Goal: Complete application form

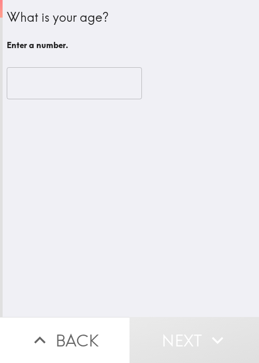
drag, startPoint x: 199, startPoint y: 203, endPoint x: 122, endPoint y: 118, distance: 114.7
click at [198, 191] on div "What is your age? Enter a number. ​" at bounding box center [131, 158] width 256 height 317
click at [50, 82] on input "number" at bounding box center [74, 83] width 135 height 32
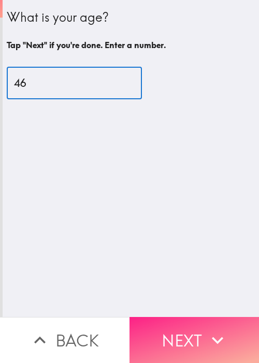
type input "46"
click at [182, 317] on button "Next" at bounding box center [193, 340] width 129 height 46
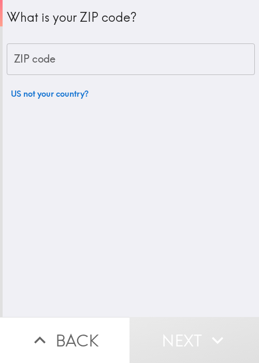
click at [43, 179] on div "What is your ZIP code? ZIP code ZIP code US not your country?" at bounding box center [131, 158] width 256 height 317
click at [90, 60] on input "ZIP code" at bounding box center [131, 59] width 248 height 32
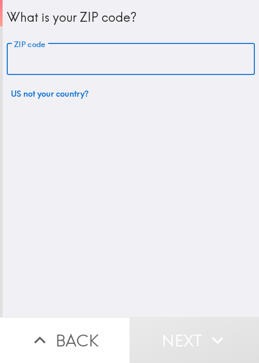
paste input "33621"
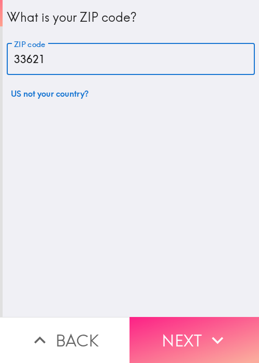
type input "33621"
click at [192, 321] on button "Next" at bounding box center [193, 340] width 129 height 46
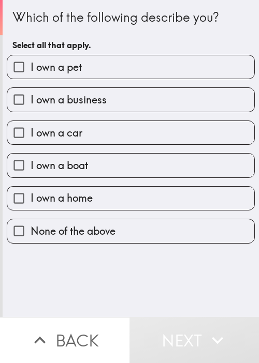
drag, startPoint x: 115, startPoint y: 71, endPoint x: 116, endPoint y: 80, distance: 9.3
click at [115, 71] on label "I own a pet" at bounding box center [130, 66] width 247 height 23
click at [31, 71] on input "I own a pet" at bounding box center [18, 66] width 23 height 23
checkbox input "true"
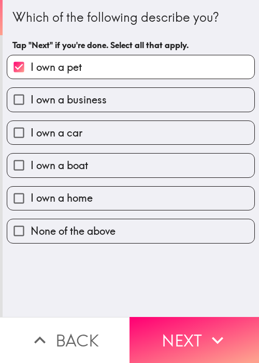
click at [126, 101] on label "I own a business" at bounding box center [130, 99] width 247 height 23
click at [31, 101] on input "I own a business" at bounding box center [18, 99] width 23 height 23
checkbox input "true"
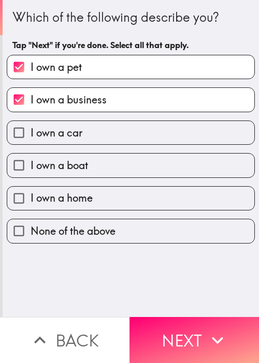
click at [116, 136] on label "I own a car" at bounding box center [130, 132] width 247 height 23
click at [31, 136] on input "I own a car" at bounding box center [18, 132] width 23 height 23
checkbox input "true"
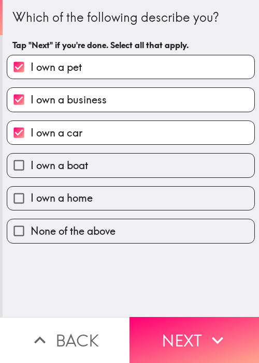
click at [119, 168] on label "I own a boat" at bounding box center [130, 165] width 247 height 23
click at [31, 168] on input "I own a boat" at bounding box center [18, 165] width 23 height 23
checkbox input "true"
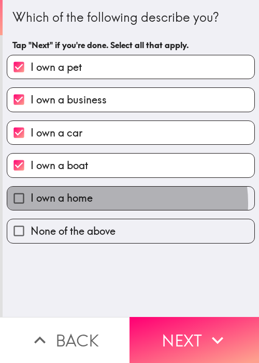
click at [115, 202] on label "I own a home" at bounding box center [130, 198] width 247 height 23
click at [31, 202] on input "I own a home" at bounding box center [18, 198] width 23 height 23
checkbox input "true"
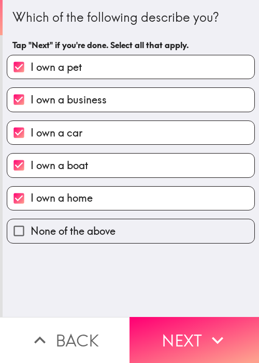
click at [183, 317] on button "Next" at bounding box center [193, 340] width 129 height 46
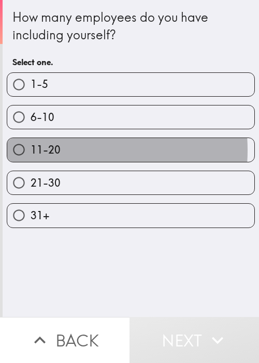
click at [49, 150] on span "11-20" at bounding box center [46, 150] width 30 height 14
click at [31, 150] on input "11-20" at bounding box center [18, 149] width 23 height 23
radio input "true"
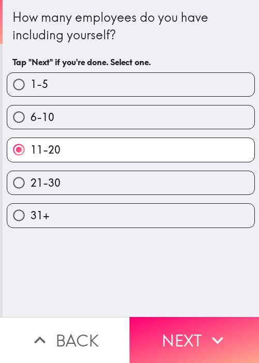
drag, startPoint x: 208, startPoint y: 315, endPoint x: 207, endPoint y: 309, distance: 6.8
click at [208, 318] on button "Next" at bounding box center [193, 340] width 129 height 46
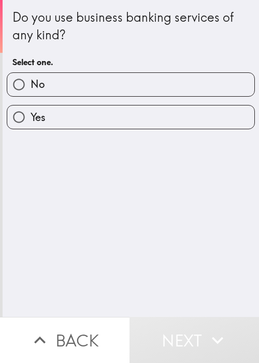
drag, startPoint x: 176, startPoint y: 232, endPoint x: 183, endPoint y: 218, distance: 16.0
click at [176, 232] on div "Do you use business banking services of any kind? Select one. No Yes" at bounding box center [131, 158] width 256 height 317
click at [119, 114] on label "Yes" at bounding box center [130, 117] width 247 height 23
click at [31, 114] on input "Yes" at bounding box center [18, 117] width 23 height 23
radio input "true"
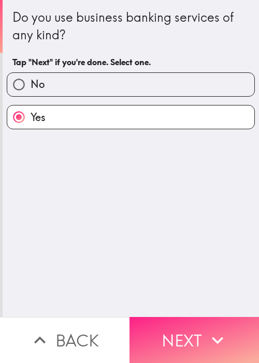
click at [180, 323] on button "Next" at bounding box center [193, 340] width 129 height 46
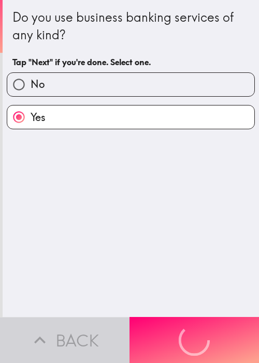
click at [126, 191] on div "Do you use business banking services of any kind? Tap "Next" if you're done. Se…" at bounding box center [131, 158] width 256 height 317
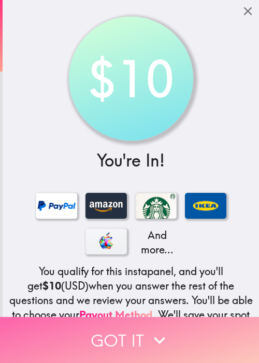
click at [152, 329] on icon "button" at bounding box center [159, 340] width 23 height 23
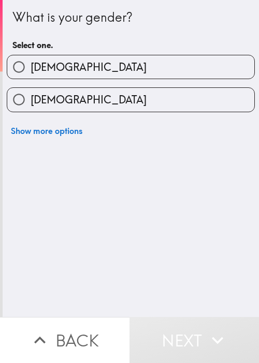
click at [113, 65] on label "[DEMOGRAPHIC_DATA]" at bounding box center [130, 66] width 247 height 23
click at [31, 65] on input "[DEMOGRAPHIC_DATA]" at bounding box center [18, 66] width 23 height 23
radio input "true"
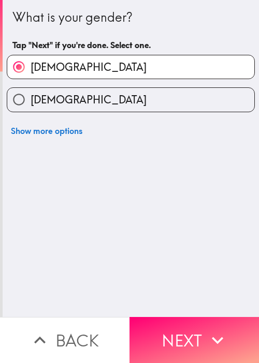
click at [107, 92] on label "[DEMOGRAPHIC_DATA]" at bounding box center [130, 99] width 247 height 23
click at [31, 92] on input "[DEMOGRAPHIC_DATA]" at bounding box center [18, 99] width 23 height 23
radio input "true"
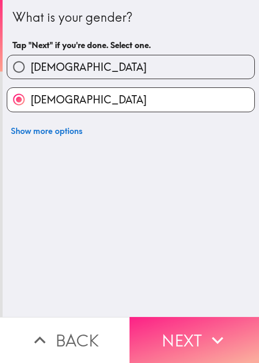
drag, startPoint x: 213, startPoint y: 335, endPoint x: 213, endPoint y: 315, distance: 20.2
click at [218, 337] on icon "button" at bounding box center [217, 340] width 11 height 7
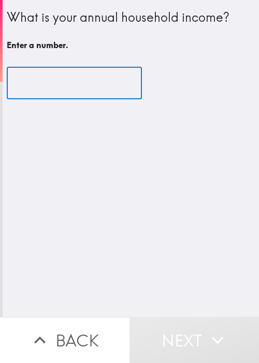
click at [83, 80] on input "number" at bounding box center [74, 83] width 135 height 32
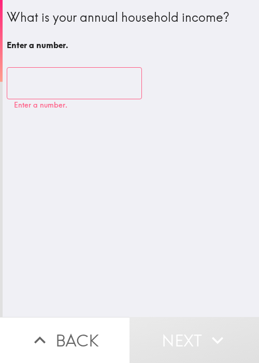
click at [83, 80] on input "number" at bounding box center [74, 83] width 135 height 32
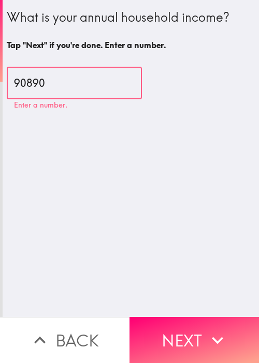
type input "90890"
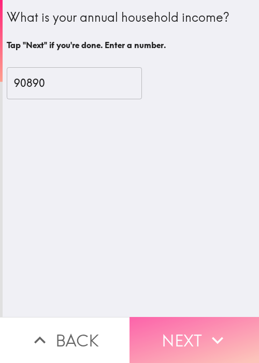
click at [206, 329] on icon "button" at bounding box center [217, 340] width 23 height 23
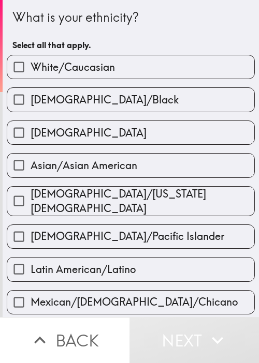
click at [112, 87] on div "[DEMOGRAPHIC_DATA]/Black" at bounding box center [126, 95] width 256 height 33
click at [111, 102] on span "[DEMOGRAPHIC_DATA]/Black" at bounding box center [105, 100] width 148 height 14
click at [31, 102] on input "[DEMOGRAPHIC_DATA]/Black" at bounding box center [18, 99] width 23 height 23
checkbox input "true"
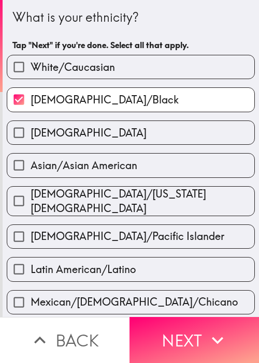
click at [110, 178] on div "[DEMOGRAPHIC_DATA]/[US_STATE][DEMOGRAPHIC_DATA]" at bounding box center [126, 197] width 256 height 38
click at [136, 216] on div "[DEMOGRAPHIC_DATA]/Pacific Islander" at bounding box center [126, 232] width 256 height 33
click at [141, 201] on span "[DEMOGRAPHIC_DATA]/[US_STATE][DEMOGRAPHIC_DATA]" at bounding box center [143, 201] width 224 height 29
click at [31, 201] on input "[DEMOGRAPHIC_DATA]/[US_STATE][DEMOGRAPHIC_DATA]" at bounding box center [18, 200] width 23 height 23
checkbox input "true"
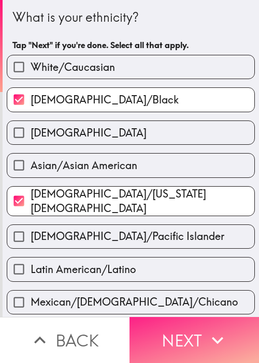
drag, startPoint x: 194, startPoint y: 328, endPoint x: 189, endPoint y: 322, distance: 7.8
click at [194, 328] on button "Next" at bounding box center [193, 340] width 129 height 46
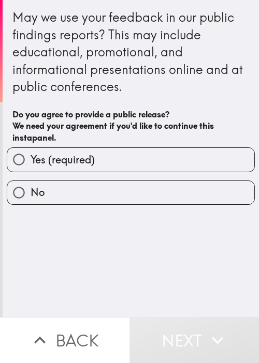
click at [60, 162] on span "Yes (required)" at bounding box center [63, 160] width 64 height 14
click at [31, 162] on input "Yes (required)" at bounding box center [18, 159] width 23 height 23
radio input "true"
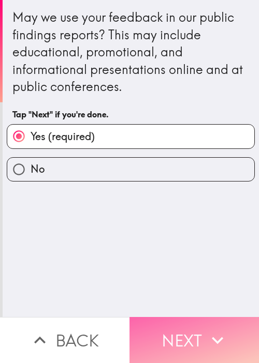
click at [227, 326] on button "Next" at bounding box center [193, 340] width 129 height 46
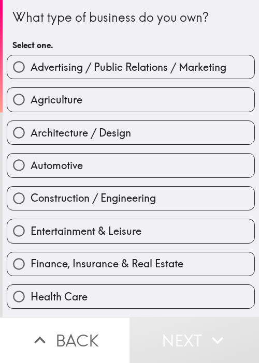
click at [158, 119] on div "Architecture / Design" at bounding box center [126, 128] width 256 height 33
click at [112, 131] on span "Architecture / Design" at bounding box center [81, 133] width 100 height 14
click at [31, 131] on input "Architecture / Design" at bounding box center [18, 132] width 23 height 23
radio input "true"
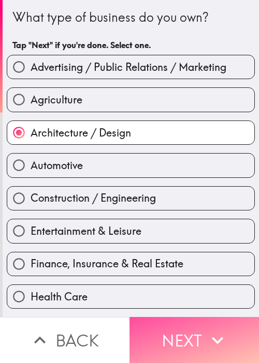
drag, startPoint x: 166, startPoint y: 326, endPoint x: 87, endPoint y: 301, distance: 82.0
click at [165, 326] on button "Next" at bounding box center [193, 340] width 129 height 46
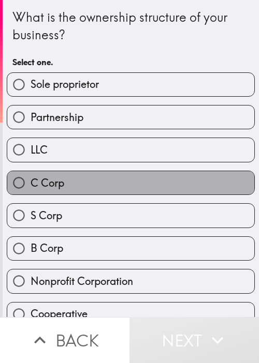
click at [233, 183] on label "C Corp" at bounding box center [130, 182] width 247 height 23
click at [31, 183] on input "C Corp" at bounding box center [18, 182] width 23 height 23
radio input "true"
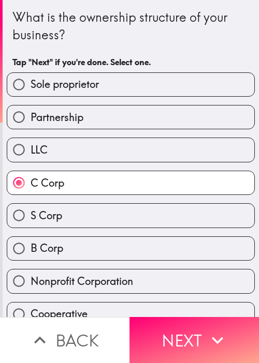
drag, startPoint x: 190, startPoint y: 325, endPoint x: 2, endPoint y: 343, distance: 188.8
click at [190, 326] on button "Next" at bounding box center [193, 340] width 129 height 46
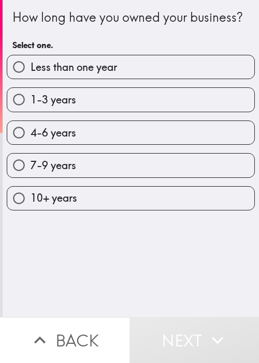
drag, startPoint x: 233, startPoint y: 267, endPoint x: 170, endPoint y: 211, distance: 84.3
click at [233, 266] on div "How long have you owned your business? Select one. Less than one year 1-3 years…" at bounding box center [131, 158] width 256 height 317
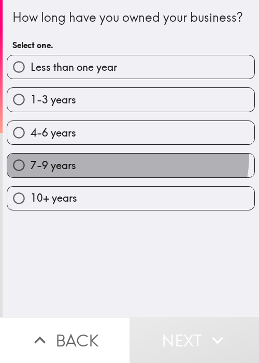
click at [116, 172] on label "7-9 years" at bounding box center [130, 165] width 247 height 23
click at [31, 172] on input "7-9 years" at bounding box center [18, 165] width 23 height 23
radio input "true"
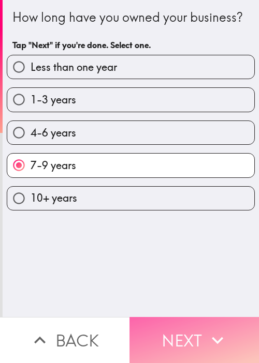
drag, startPoint x: 190, startPoint y: 329, endPoint x: 1, endPoint y: 233, distance: 211.8
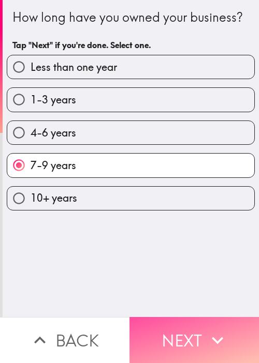
click at [190, 328] on button "Next" at bounding box center [193, 340] width 129 height 46
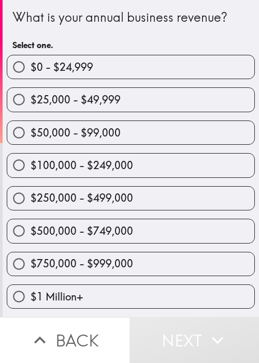
click at [200, 176] on label "$100,000 - $249,000" at bounding box center [130, 165] width 247 height 23
click at [31, 176] on input "$100,000 - $249,000" at bounding box center [18, 165] width 23 height 23
radio input "true"
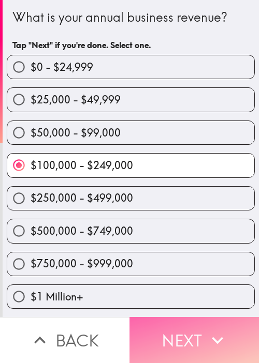
drag, startPoint x: 200, startPoint y: 324, endPoint x: 189, endPoint y: 321, distance: 11.1
click at [200, 324] on button "Next" at bounding box center [193, 340] width 129 height 46
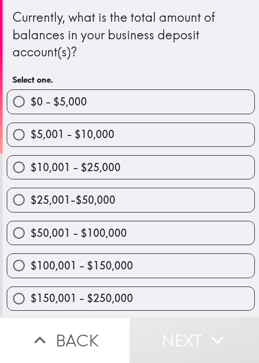
click at [187, 222] on label "$50,001 - $100,000" at bounding box center [130, 233] width 247 height 23
click at [31, 222] on input "$50,001 - $100,000" at bounding box center [18, 233] width 23 height 23
radio input "true"
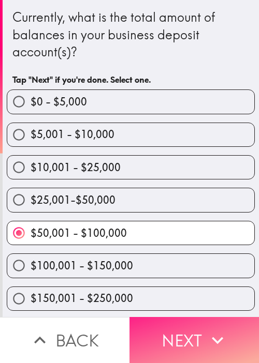
click at [195, 330] on button "Next" at bounding box center [193, 340] width 129 height 46
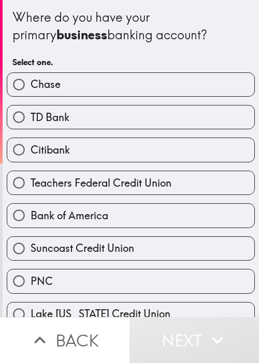
click at [233, 199] on div "Bank of America" at bounding box center [126, 211] width 256 height 33
click at [212, 206] on label "Bank of America" at bounding box center [130, 215] width 247 height 23
click at [31, 206] on input "Bank of America" at bounding box center [18, 215] width 23 height 23
radio input "true"
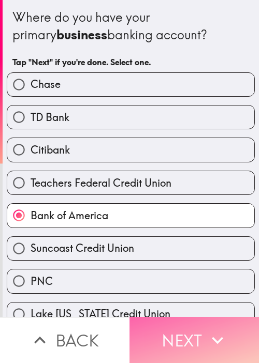
drag, startPoint x: 200, startPoint y: 317, endPoint x: 177, endPoint y: 310, distance: 23.9
click at [199, 317] on button "Next" at bounding box center [193, 340] width 129 height 46
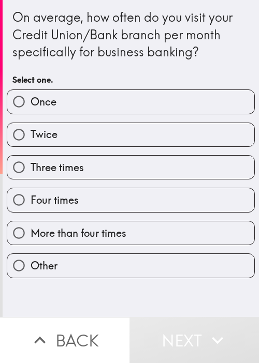
click at [182, 149] on div "Three times" at bounding box center [126, 163] width 256 height 33
click at [196, 148] on div "Three times" at bounding box center [126, 163] width 256 height 33
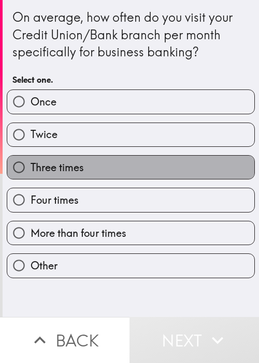
click at [172, 160] on label "Three times" at bounding box center [130, 167] width 247 height 23
click at [31, 160] on input "Three times" at bounding box center [18, 167] width 23 height 23
radio input "true"
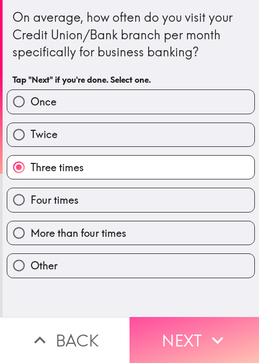
drag, startPoint x: 215, startPoint y: 320, endPoint x: 140, endPoint y: 286, distance: 82.9
click at [215, 321] on button "Next" at bounding box center [193, 340] width 129 height 46
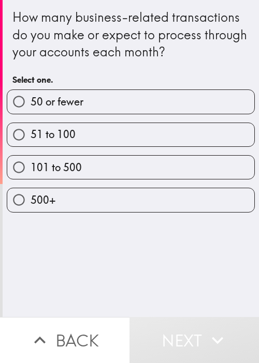
click at [186, 265] on div "How many business-related transactions do you make or expect to process through…" at bounding box center [131, 158] width 256 height 317
click at [148, 160] on label "101 to 500" at bounding box center [130, 167] width 247 height 23
click at [31, 160] on input "101 to 500" at bounding box center [18, 167] width 23 height 23
radio input "true"
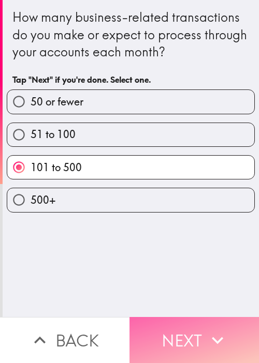
click at [189, 320] on button "Next" at bounding box center [193, 340] width 129 height 46
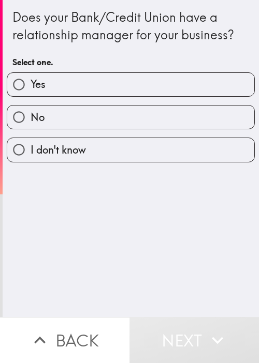
drag, startPoint x: 197, startPoint y: 219, endPoint x: 199, endPoint y: 195, distance: 23.9
click at [199, 196] on div "Does your Bank/Credit Union have a relationship manager for your business? Sele…" at bounding box center [131, 158] width 256 height 317
click at [119, 90] on label "Yes" at bounding box center [130, 84] width 247 height 23
click at [31, 90] on input "Yes" at bounding box center [18, 84] width 23 height 23
radio input "true"
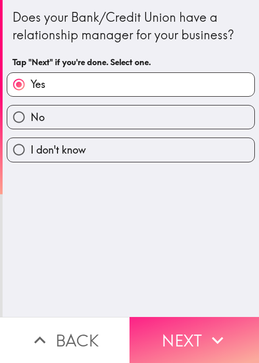
click at [206, 329] on icon "button" at bounding box center [217, 340] width 23 height 23
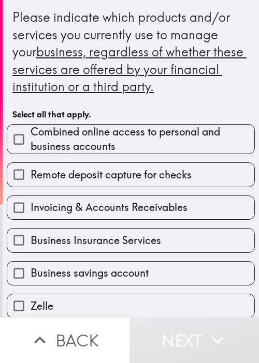
click at [86, 145] on span "Combined online access to personal and business accounts" at bounding box center [143, 139] width 224 height 29
click at [31, 145] on input "Combined online access to personal and business accounts" at bounding box center [18, 139] width 23 height 23
checkbox input "true"
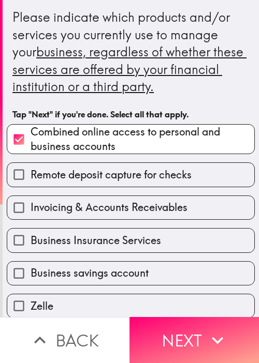
click at [85, 240] on span "Business Insurance Services" at bounding box center [96, 240] width 130 height 14
click at [31, 240] on input "Business Insurance Services" at bounding box center [18, 240] width 23 height 23
checkbox input "true"
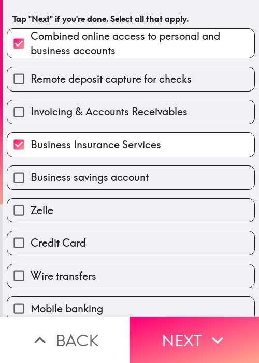
scroll to position [155, 0]
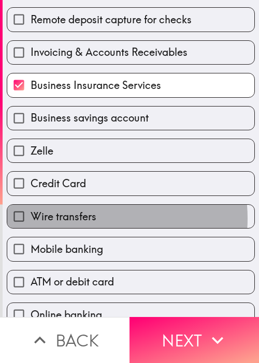
click at [86, 216] on span "Wire transfers" at bounding box center [64, 217] width 66 height 14
click at [31, 216] on input "Wire transfers" at bounding box center [18, 216] width 23 height 23
checkbox input "true"
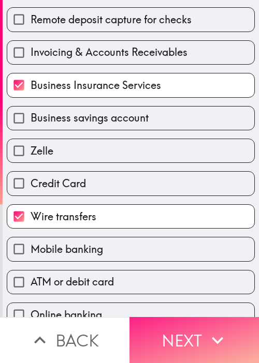
click at [166, 342] on button "Next" at bounding box center [193, 340] width 129 height 46
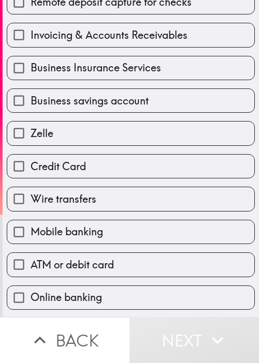
click at [208, 94] on label "Business savings account" at bounding box center [130, 100] width 247 height 23
click at [31, 94] on input "Business savings account" at bounding box center [18, 100] width 23 height 23
checkbox input "true"
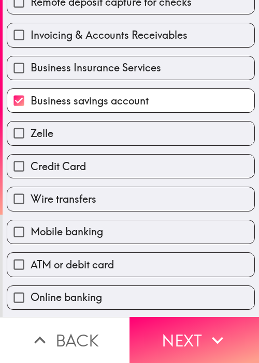
click at [175, 52] on div "Business Insurance Services" at bounding box center [126, 64] width 256 height 33
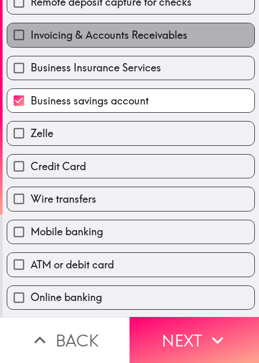
click at [195, 42] on label "Invoicing & Accounts Receivables" at bounding box center [130, 34] width 247 height 23
click at [31, 42] on input "Invoicing & Accounts Receivables" at bounding box center [18, 34] width 23 height 23
checkbox input "true"
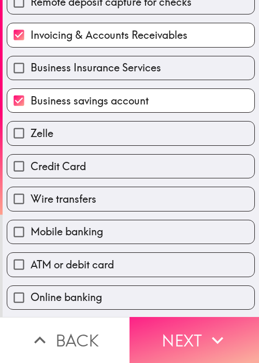
click at [206, 338] on icon "button" at bounding box center [217, 340] width 23 height 23
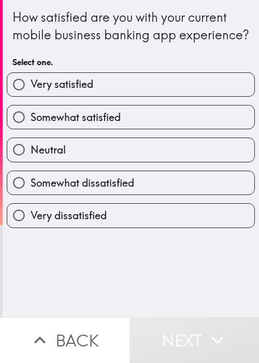
click at [193, 273] on div "How satisfied are you with your current mobile business banking app experience?…" at bounding box center [131, 158] width 256 height 317
click at [156, 151] on div "Neutral" at bounding box center [126, 145] width 256 height 33
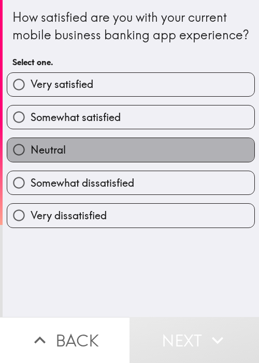
click at [152, 162] on label "Neutral" at bounding box center [130, 149] width 247 height 23
click at [31, 162] on input "Neutral" at bounding box center [18, 149] width 23 height 23
radio input "true"
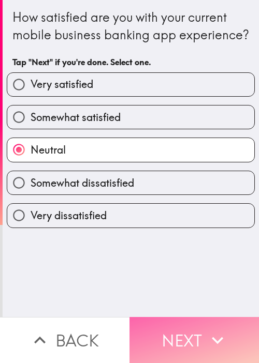
click at [196, 317] on button "Next" at bounding box center [193, 340] width 129 height 46
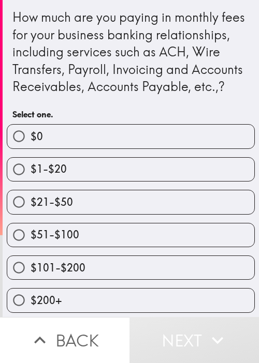
click at [169, 241] on label "$51-$100" at bounding box center [130, 235] width 247 height 23
click at [31, 241] on input "$51-$100" at bounding box center [18, 235] width 23 height 23
radio input "true"
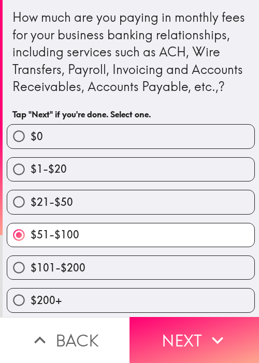
click at [176, 212] on label "$21-$50" at bounding box center [130, 201] width 247 height 23
click at [31, 212] on input "$21-$50" at bounding box center [18, 201] width 23 height 23
radio input "true"
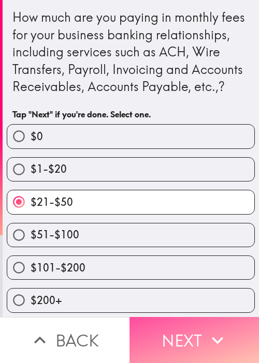
drag, startPoint x: 206, startPoint y: 330, endPoint x: 0, endPoint y: 276, distance: 212.9
click at [206, 329] on icon "button" at bounding box center [217, 340] width 23 height 23
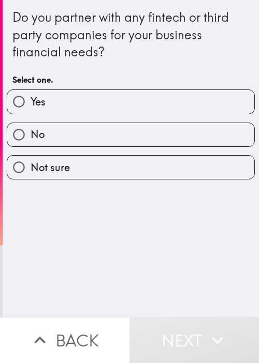
click at [193, 255] on div "Do you partner with any fintech or third party companies for your business fina…" at bounding box center [131, 158] width 256 height 317
click at [150, 123] on div "No" at bounding box center [131, 135] width 248 height 24
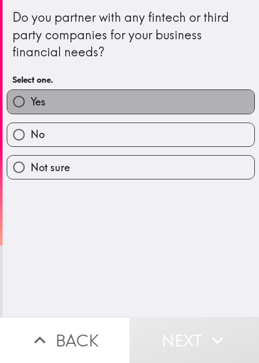
click at [166, 98] on label "Yes" at bounding box center [130, 101] width 247 height 23
click at [31, 98] on input "Yes" at bounding box center [18, 101] width 23 height 23
radio input "true"
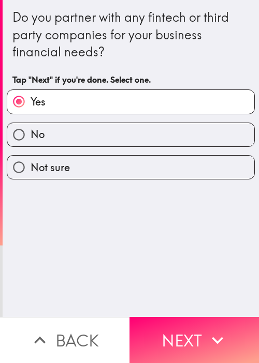
click at [178, 307] on div "Do you partner with any fintech or third party companies for your business fina…" at bounding box center [131, 158] width 256 height 317
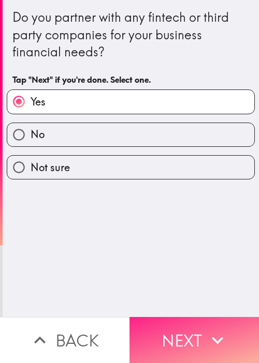
drag, startPoint x: 179, startPoint y: 307, endPoint x: 174, endPoint y: 311, distance: 6.2
click at [180, 314] on div "Do you partner with any fintech or third party companies for your business fina…" at bounding box center [129, 181] width 259 height 363
click at [179, 317] on button "Next" at bounding box center [193, 340] width 129 height 46
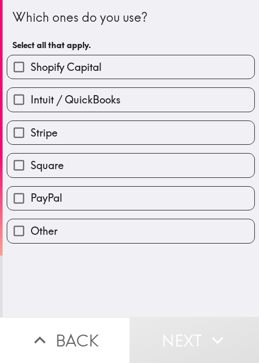
click at [88, 109] on label "Intuit / QuickBooks" at bounding box center [130, 99] width 247 height 23
click at [31, 109] on input "Intuit / QuickBooks" at bounding box center [18, 99] width 23 height 23
checkbox input "true"
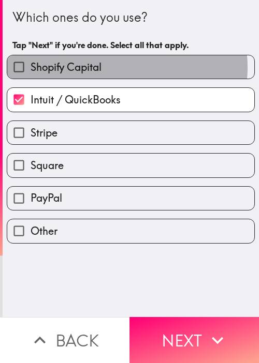
click at [114, 67] on label "Shopify Capital" at bounding box center [130, 66] width 247 height 23
click at [31, 67] on input "Shopify Capital" at bounding box center [18, 66] width 23 height 23
checkbox input "true"
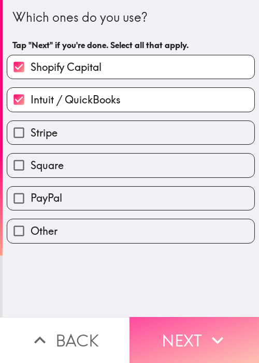
drag, startPoint x: 226, startPoint y: 333, endPoint x: 53, endPoint y: 234, distance: 198.7
click at [225, 333] on button "Next" at bounding box center [193, 340] width 129 height 46
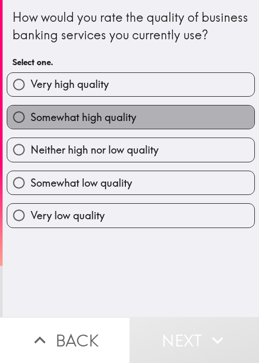
click at [201, 129] on label "Somewhat high quality" at bounding box center [130, 117] width 247 height 23
click at [31, 129] on input "Somewhat high quality" at bounding box center [18, 117] width 23 height 23
radio input "true"
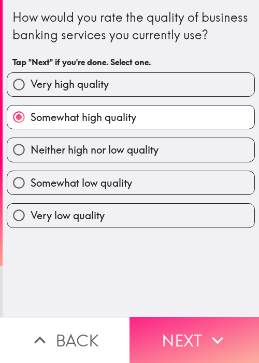
click at [182, 317] on button "Next" at bounding box center [193, 340] width 129 height 46
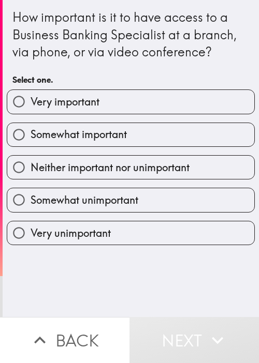
click at [197, 139] on label "Somewhat important" at bounding box center [130, 134] width 247 height 23
click at [31, 139] on input "Somewhat important" at bounding box center [18, 134] width 23 height 23
radio input "true"
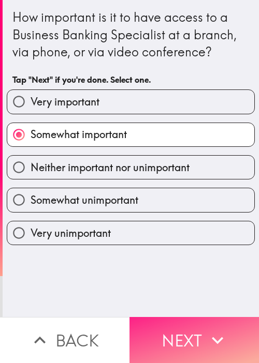
drag, startPoint x: 189, startPoint y: 335, endPoint x: 171, endPoint y: 326, distance: 20.4
click at [188, 334] on button "Next" at bounding box center [193, 340] width 129 height 46
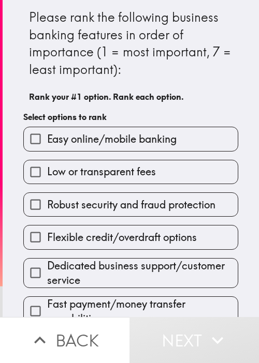
click at [186, 212] on label "Robust security and fraud protection" at bounding box center [131, 204] width 214 height 23
click at [47, 212] on input "Robust security and fraud protection" at bounding box center [35, 204] width 23 height 23
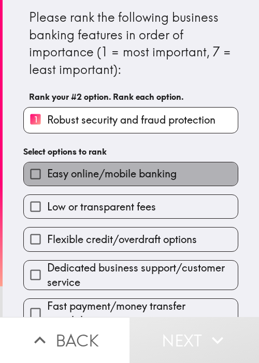
click at [150, 180] on span "Easy online/mobile banking" at bounding box center [111, 174] width 129 height 14
click at [47, 180] on input "Easy online/mobile banking" at bounding box center [35, 174] width 23 height 23
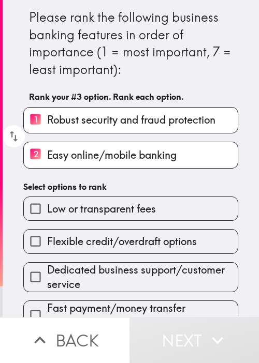
click at [140, 244] on span "Flexible credit/overdraft options" at bounding box center [122, 241] width 150 height 14
click at [47, 244] on input "Flexible credit/overdraft options" at bounding box center [35, 241] width 23 height 23
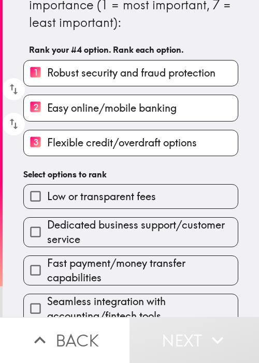
scroll to position [60, 0]
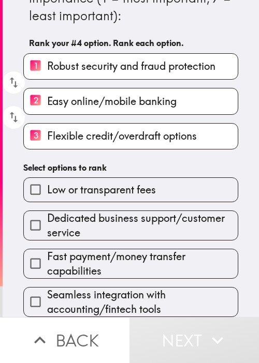
click at [139, 241] on div "Fast payment/money transfer capabilities" at bounding box center [126, 260] width 223 height 38
click at [135, 261] on span "Fast payment/money transfer capabilities" at bounding box center [142, 264] width 190 height 29
click at [47, 261] on input "Fast payment/money transfer capabilities" at bounding box center [35, 263] width 23 height 23
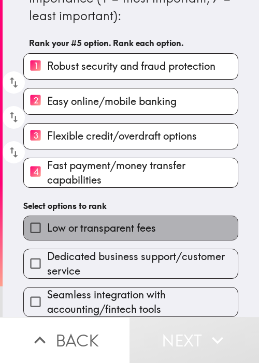
click at [137, 228] on span "Low or transparent fees" at bounding box center [101, 228] width 109 height 14
click at [47, 228] on input "Low or transparent fees" at bounding box center [35, 227] width 23 height 23
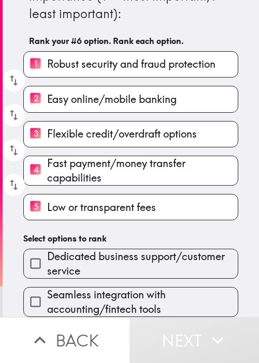
click at [151, 280] on div "Seamless integration with accounting/fintech tools" at bounding box center [126, 298] width 223 height 38
drag, startPoint x: 159, startPoint y: 288, endPoint x: 160, endPoint y: 281, distance: 7.3
click at [158, 290] on span "Seamless integration with accounting/fintech tools" at bounding box center [142, 302] width 190 height 29
click at [47, 290] on input "Seamless integration with accounting/fintech tools" at bounding box center [35, 301] width 23 height 23
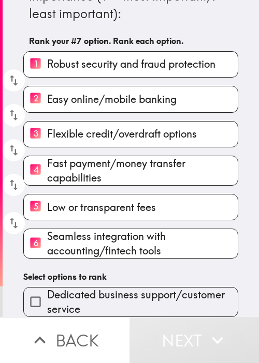
drag, startPoint x: 165, startPoint y: 266, endPoint x: 165, endPoint y: 286, distance: 20.2
click at [165, 271] on h6 "Select options to rank" at bounding box center [130, 276] width 215 height 11
click at [162, 292] on span "Dedicated business support/customer service" at bounding box center [142, 302] width 190 height 29
click at [47, 292] on input "Dedicated business support/customer service" at bounding box center [35, 301] width 23 height 23
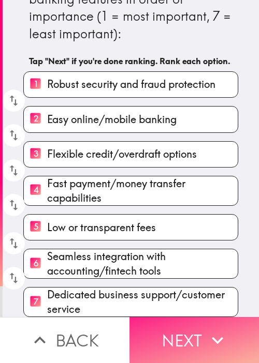
scroll to position [54, 0]
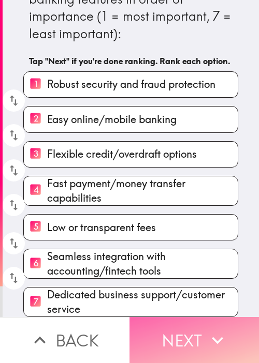
click at [188, 329] on button "Next" at bounding box center [193, 340] width 129 height 46
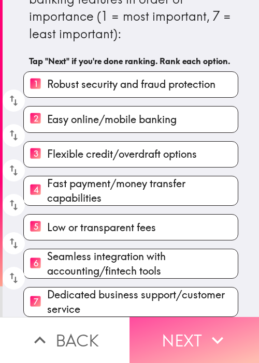
scroll to position [0, 0]
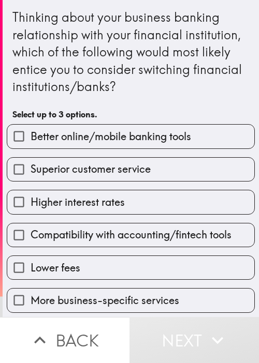
click at [182, 226] on label "Compatibility with accounting/fintech tools" at bounding box center [130, 235] width 247 height 23
click at [31, 226] on input "Compatibility with accounting/fintech tools" at bounding box center [18, 235] width 23 height 23
checkbox input "true"
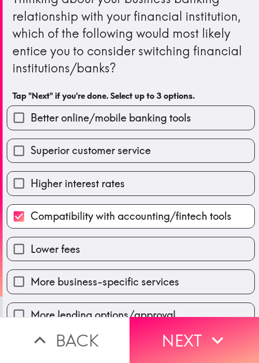
scroll to position [67, 0]
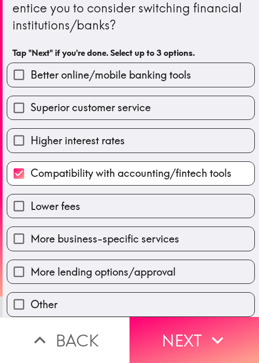
click at [132, 211] on label "Lower fees" at bounding box center [130, 206] width 247 height 23
click at [31, 211] on input "Lower fees" at bounding box center [18, 206] width 23 height 23
checkbox input "true"
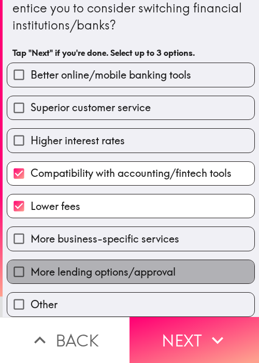
click at [146, 269] on span "More lending options/approval" at bounding box center [103, 272] width 145 height 14
click at [31, 269] on input "More lending options/approval" at bounding box center [18, 271] width 23 height 23
checkbox input "true"
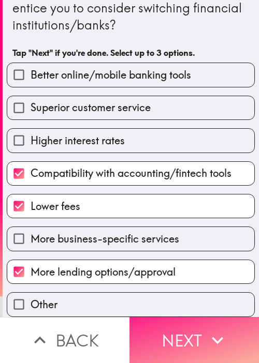
click at [180, 324] on button "Next" at bounding box center [193, 340] width 129 height 46
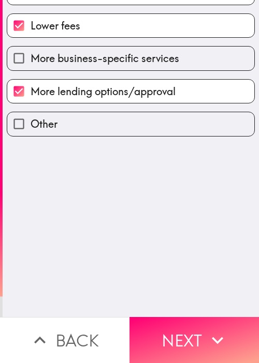
scroll to position [0, 0]
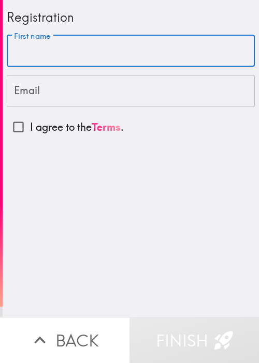
click at [123, 49] on input "First name" at bounding box center [131, 51] width 248 height 32
paste input "[PERSON_NAME]"
type input "[PERSON_NAME]"
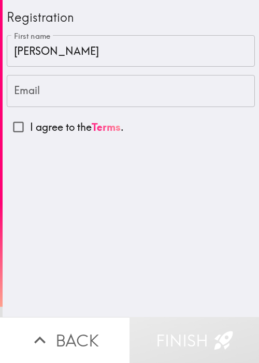
click at [78, 100] on input "Email" at bounding box center [131, 91] width 248 height 32
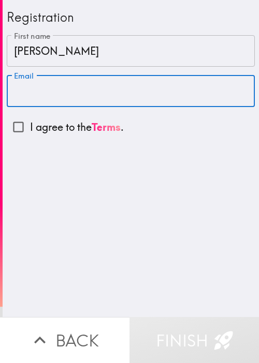
paste input "[EMAIL_ADDRESS][DOMAIN_NAME]"
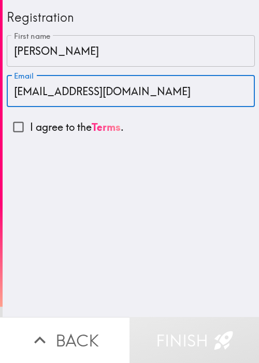
type input "[EMAIL_ADDRESS][DOMAIN_NAME]"
click at [13, 126] on input "I agree to the Terms ." at bounding box center [18, 126] width 23 height 23
checkbox input "true"
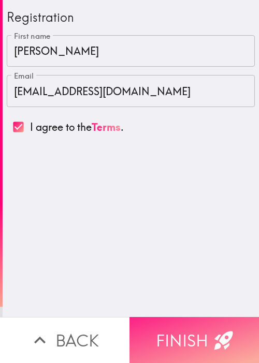
click at [212, 329] on icon "button" at bounding box center [223, 340] width 23 height 23
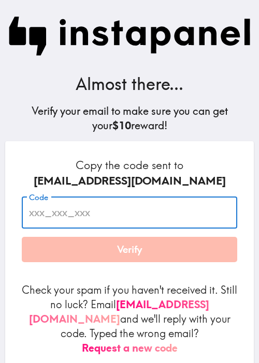
click at [76, 225] on input "Code" at bounding box center [129, 213] width 215 height 32
paste input "EYN_BT3_4AK"
type input "EYN_BT3_4AK"
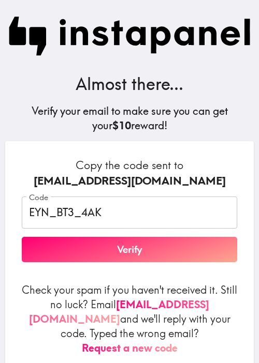
click at [66, 253] on button "Verify" at bounding box center [129, 250] width 215 height 26
